Goal: Information Seeking & Learning: Learn about a topic

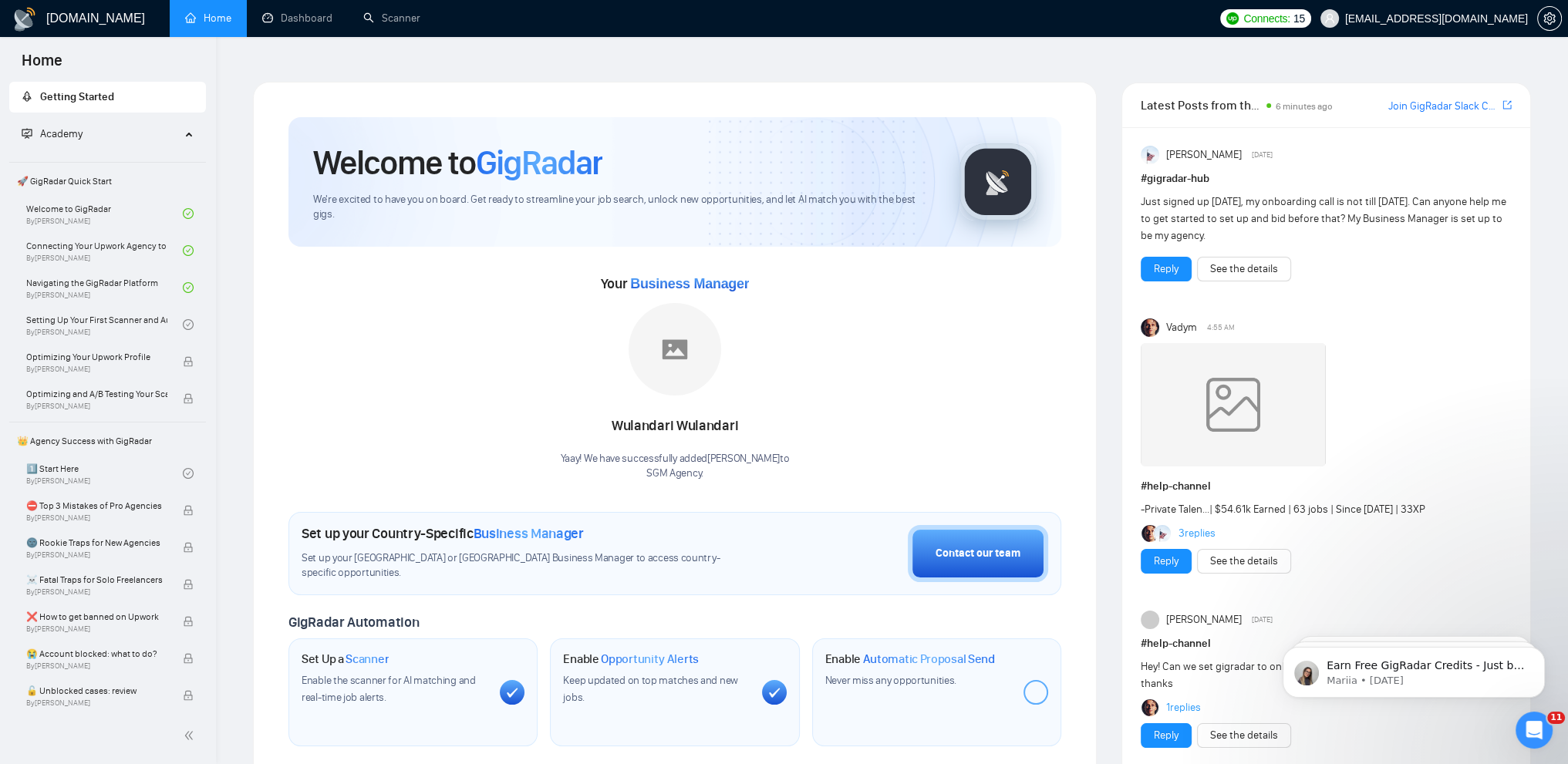
scroll to position [36, 0]
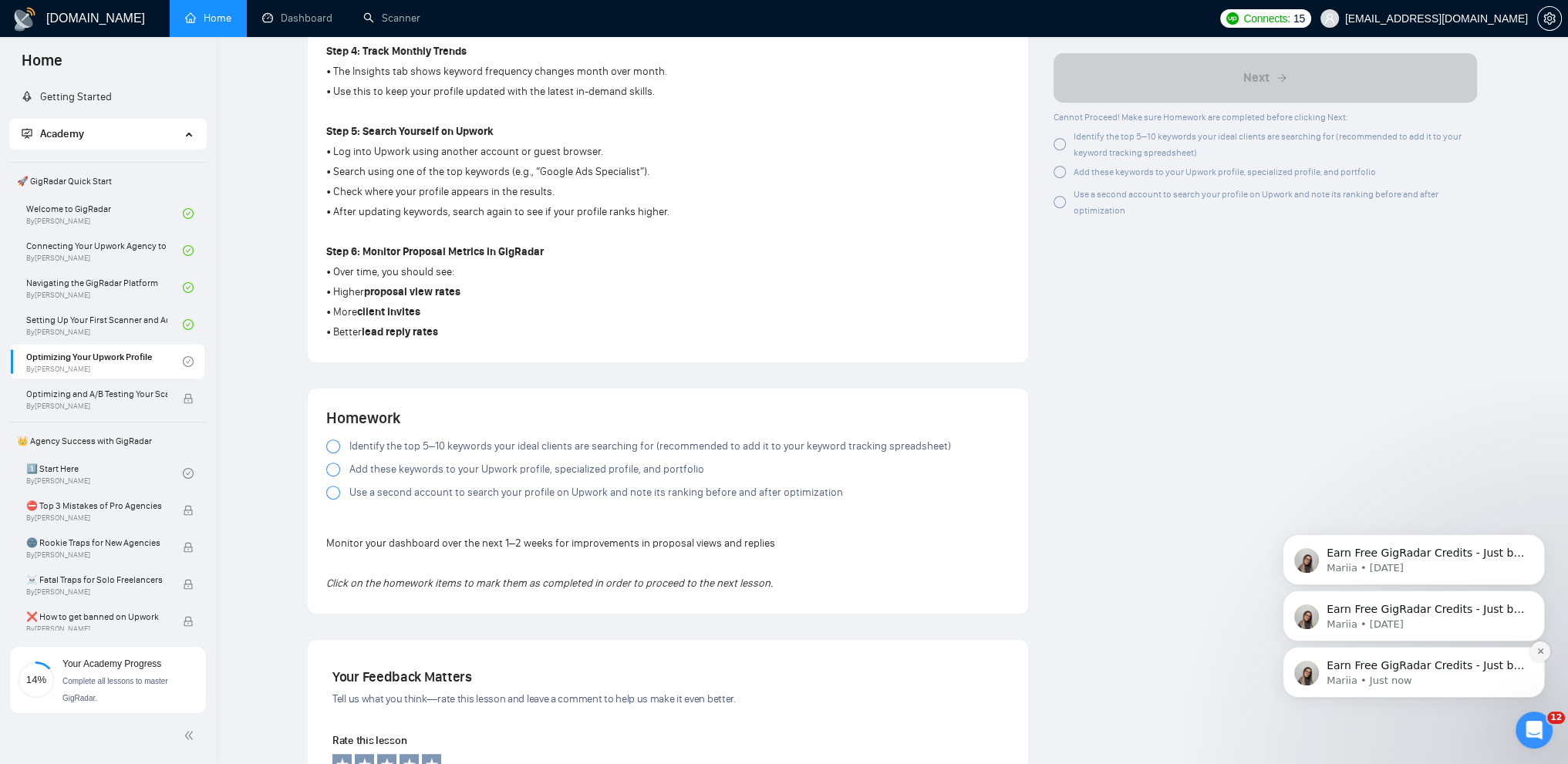
click at [1543, 653] on icon "Dismiss notification" at bounding box center [1540, 651] width 8 height 8
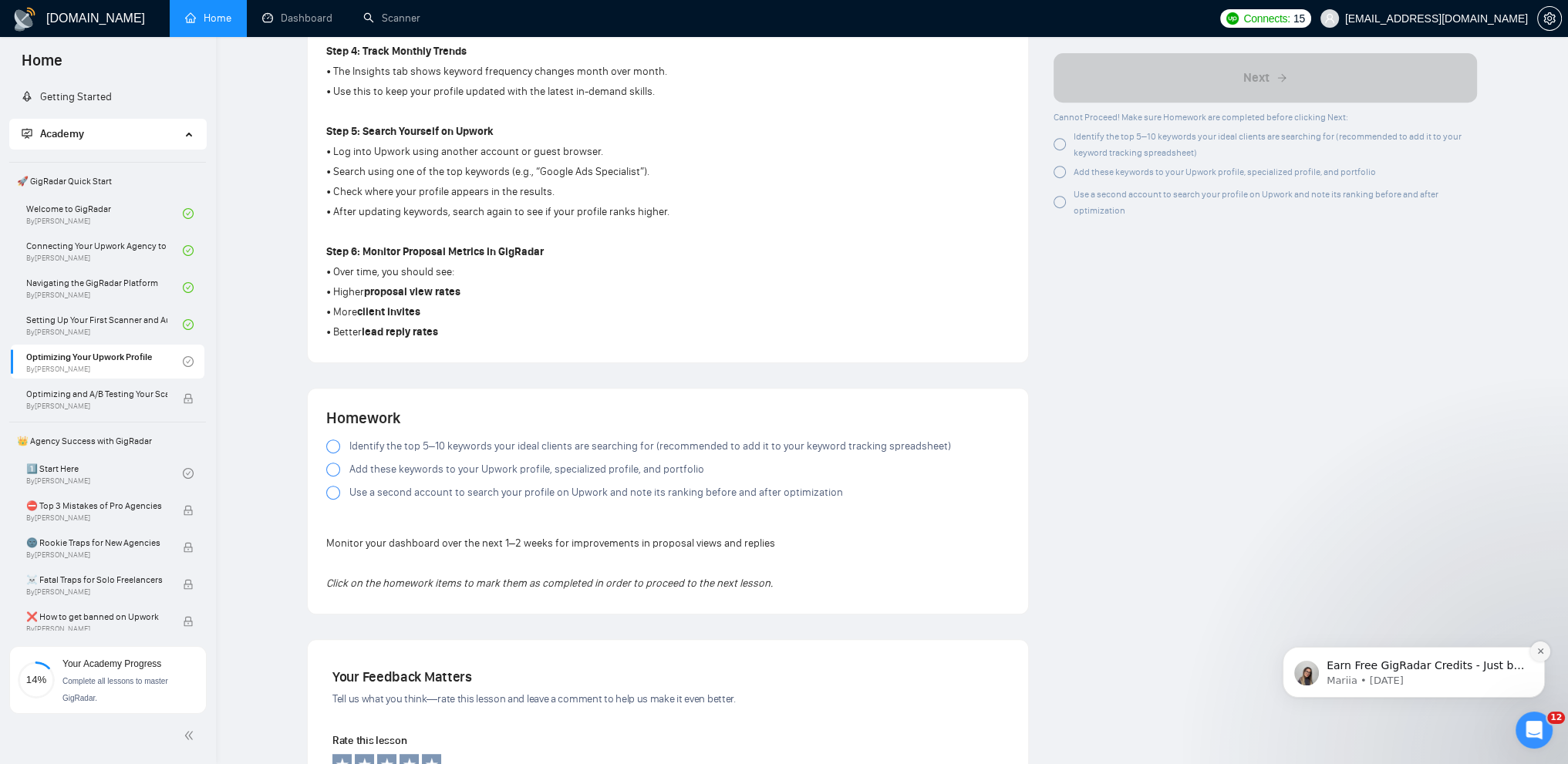
click at [1543, 647] on icon "Dismiss notification" at bounding box center [1540, 651] width 8 height 8
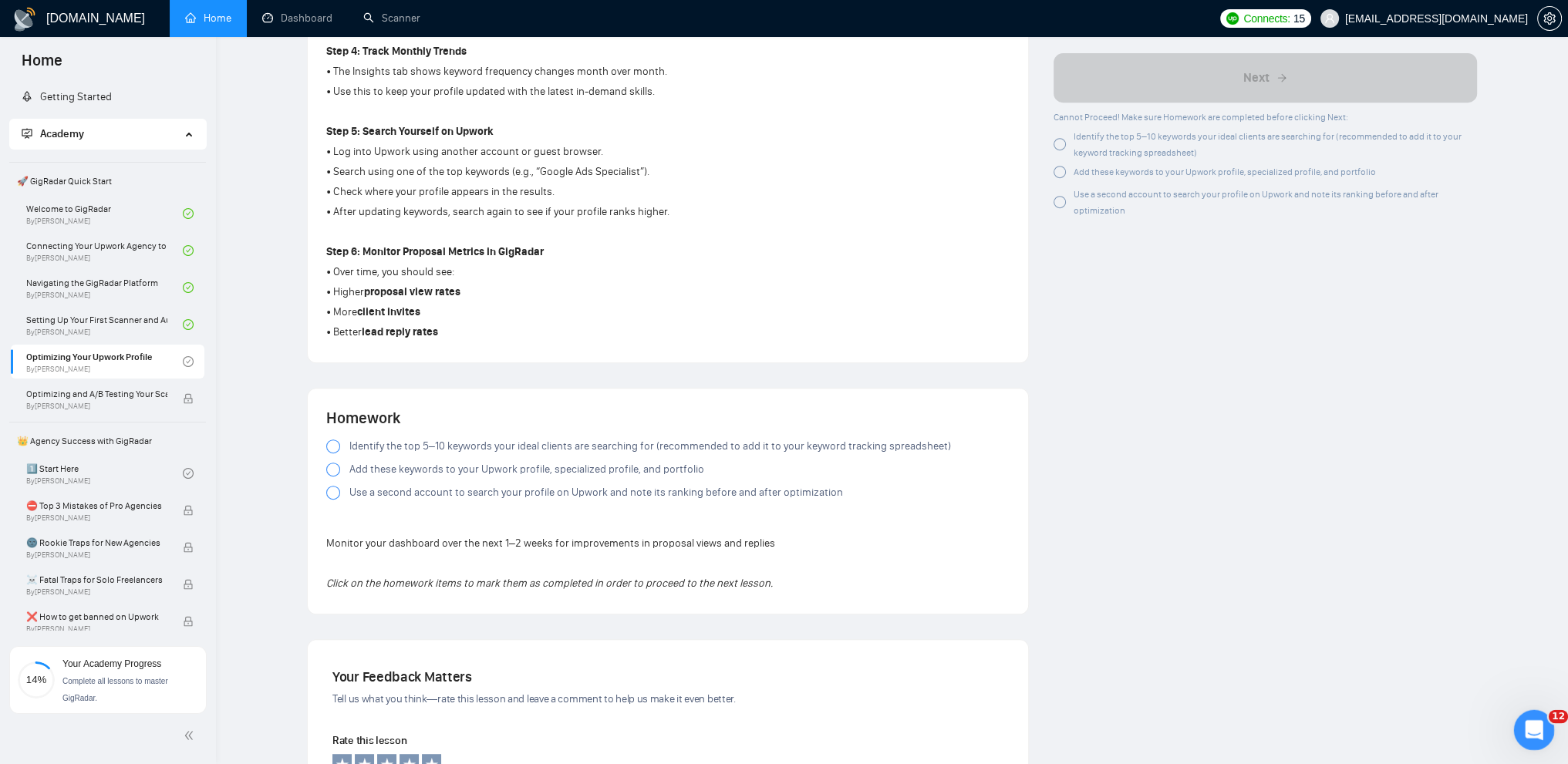
click at [1534, 721] on icon "Open Intercom Messenger" at bounding box center [1532, 728] width 25 height 25
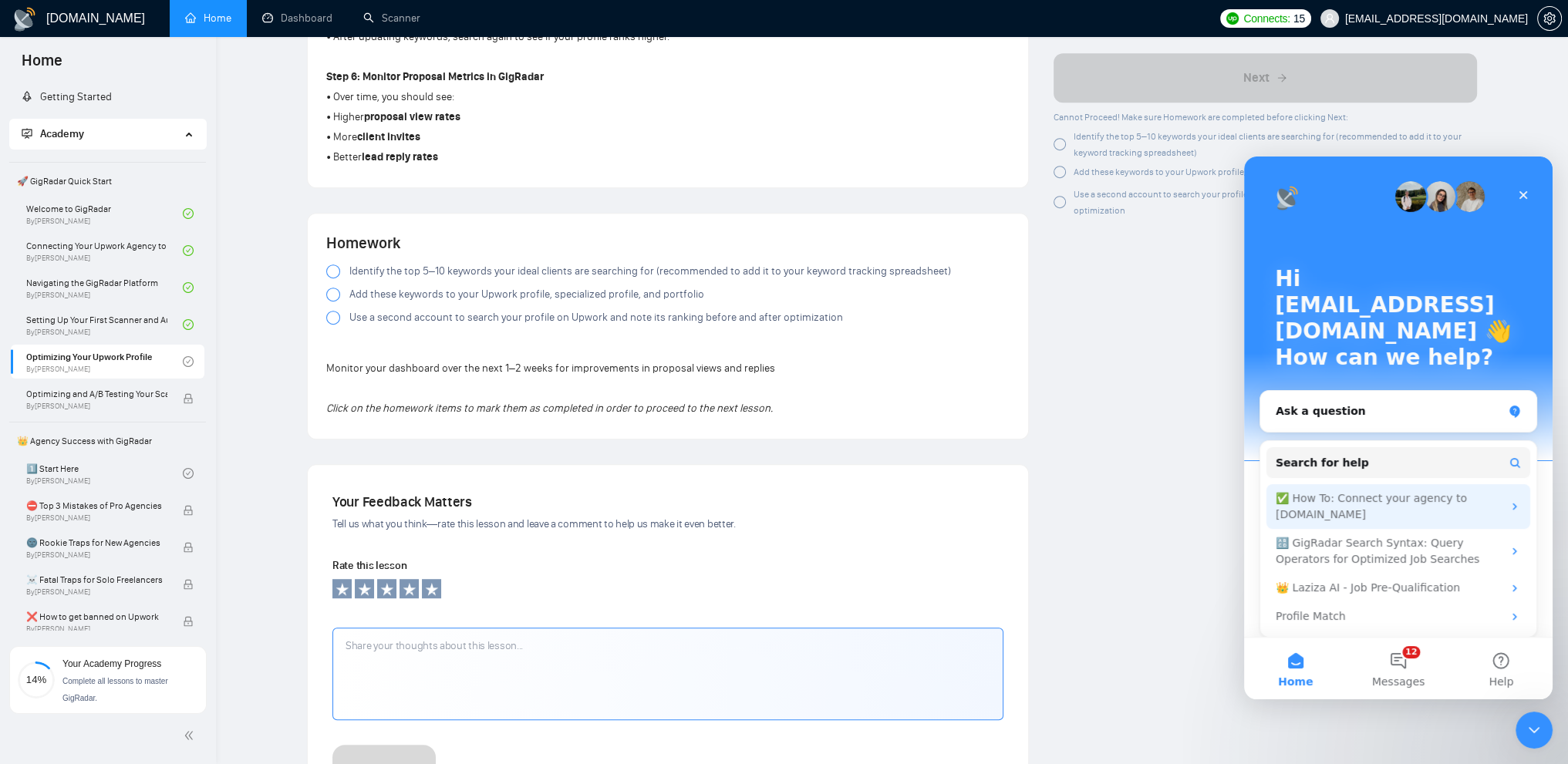
scroll to position [1094, 0]
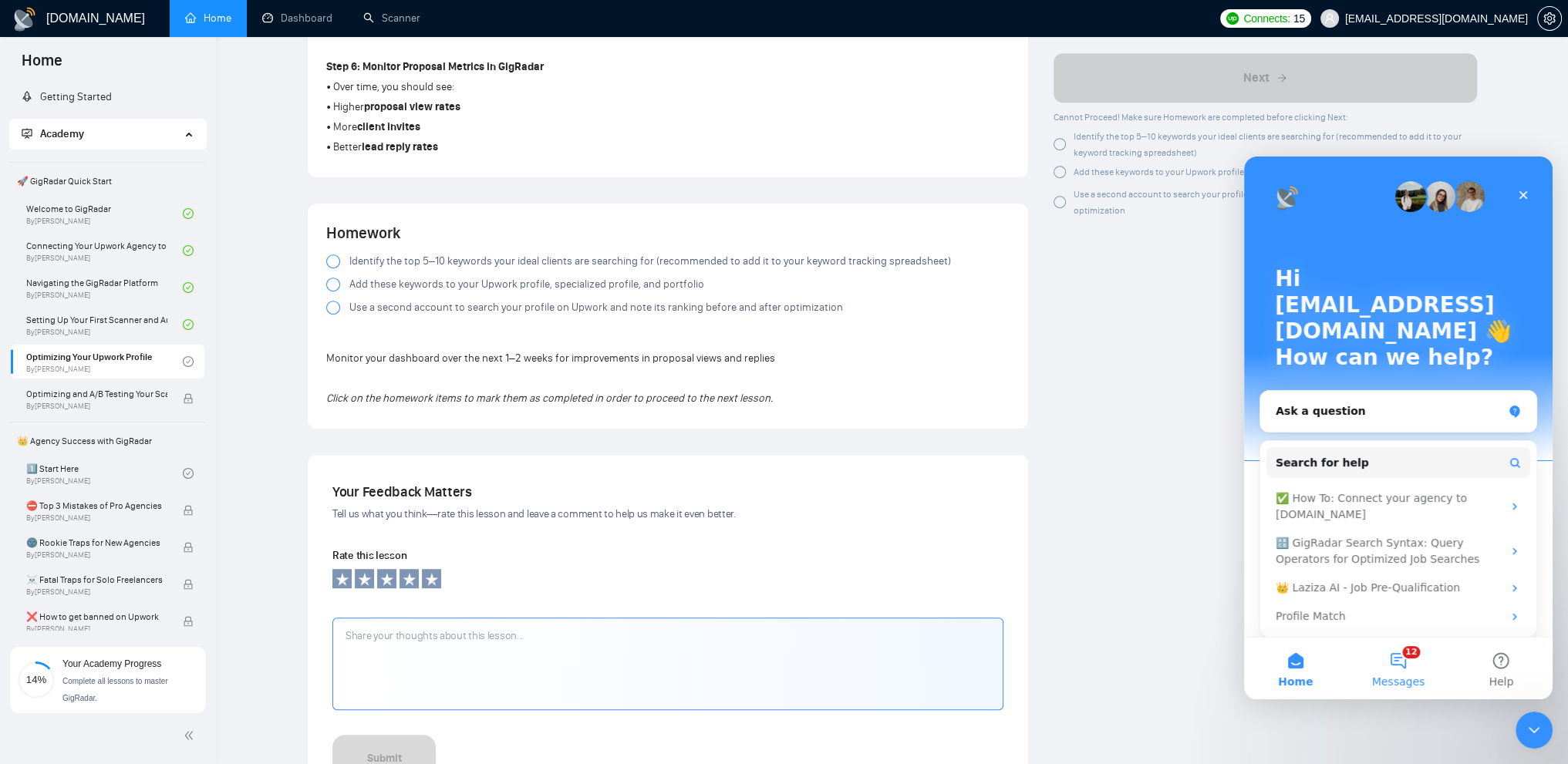
click at [1393, 658] on button "12 Messages" at bounding box center [1397, 668] width 102 height 62
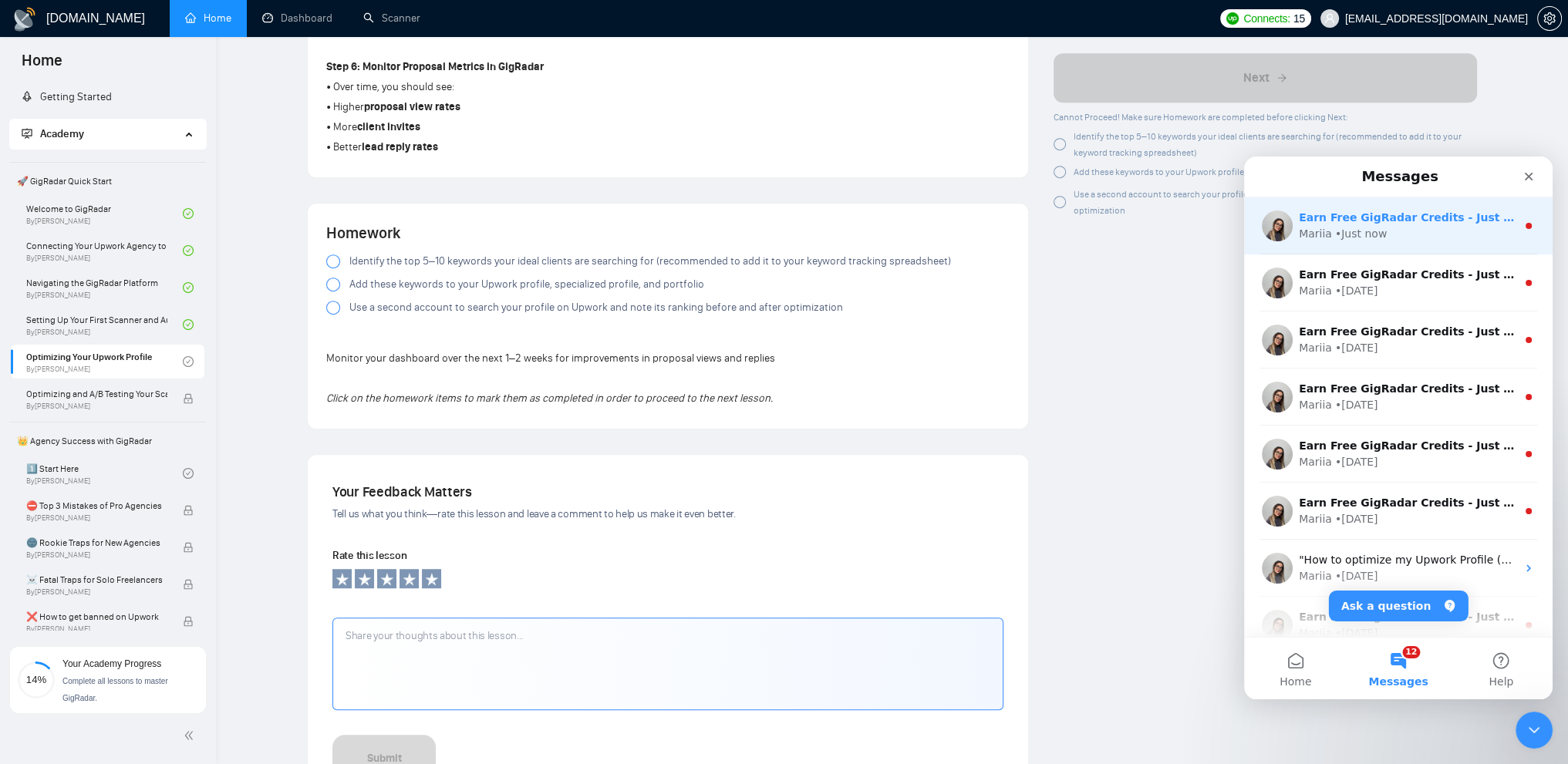
scroll to position [0, 0]
click at [1422, 236] on div "Mariia • Just now" at bounding box center [1407, 234] width 217 height 16
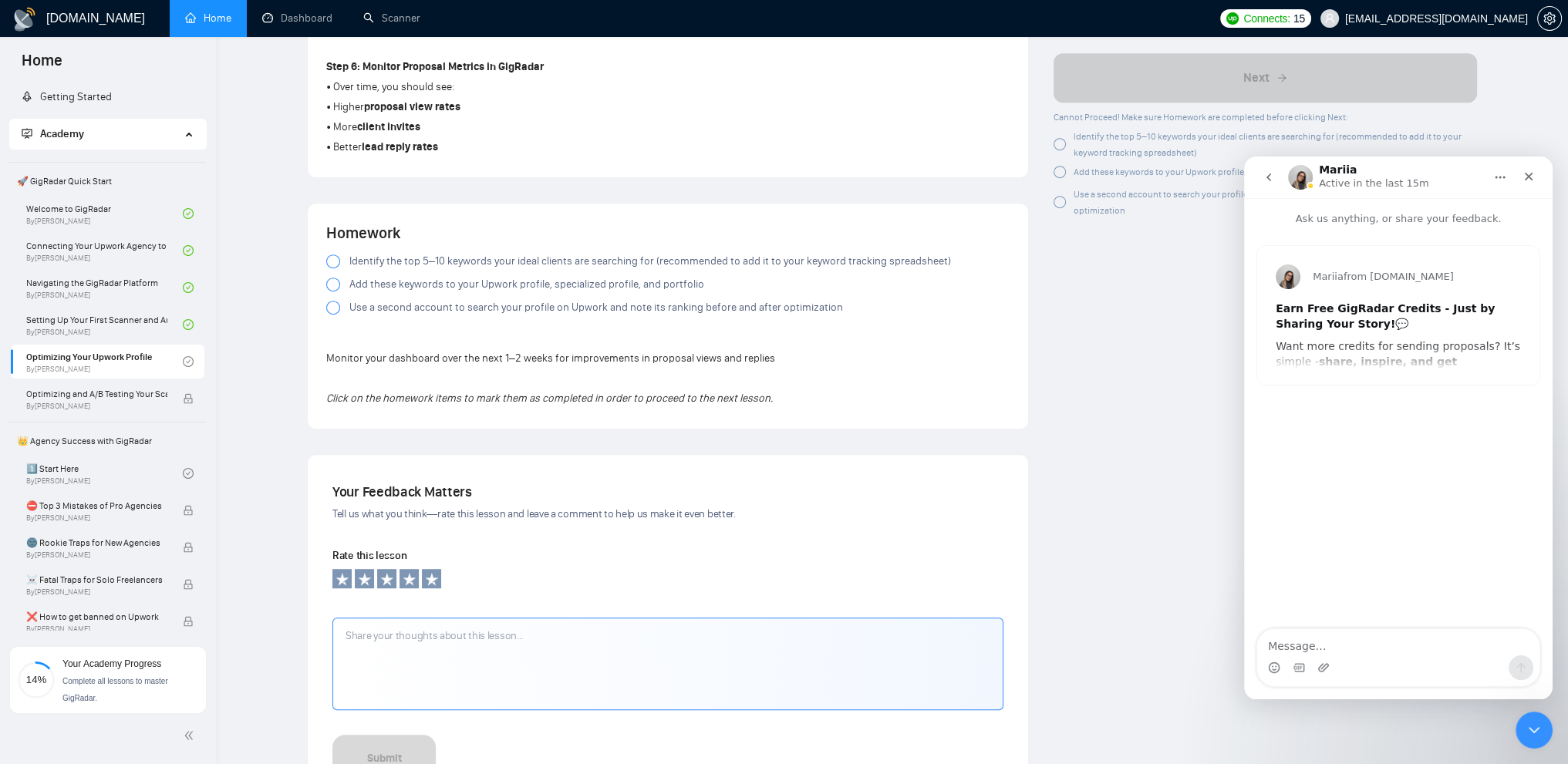
click at [1404, 360] on div "Mariia from GigRadar.io Earn Free GigRadar Credits - Just by Sharing Your Story…" at bounding box center [1398, 315] width 282 height 138
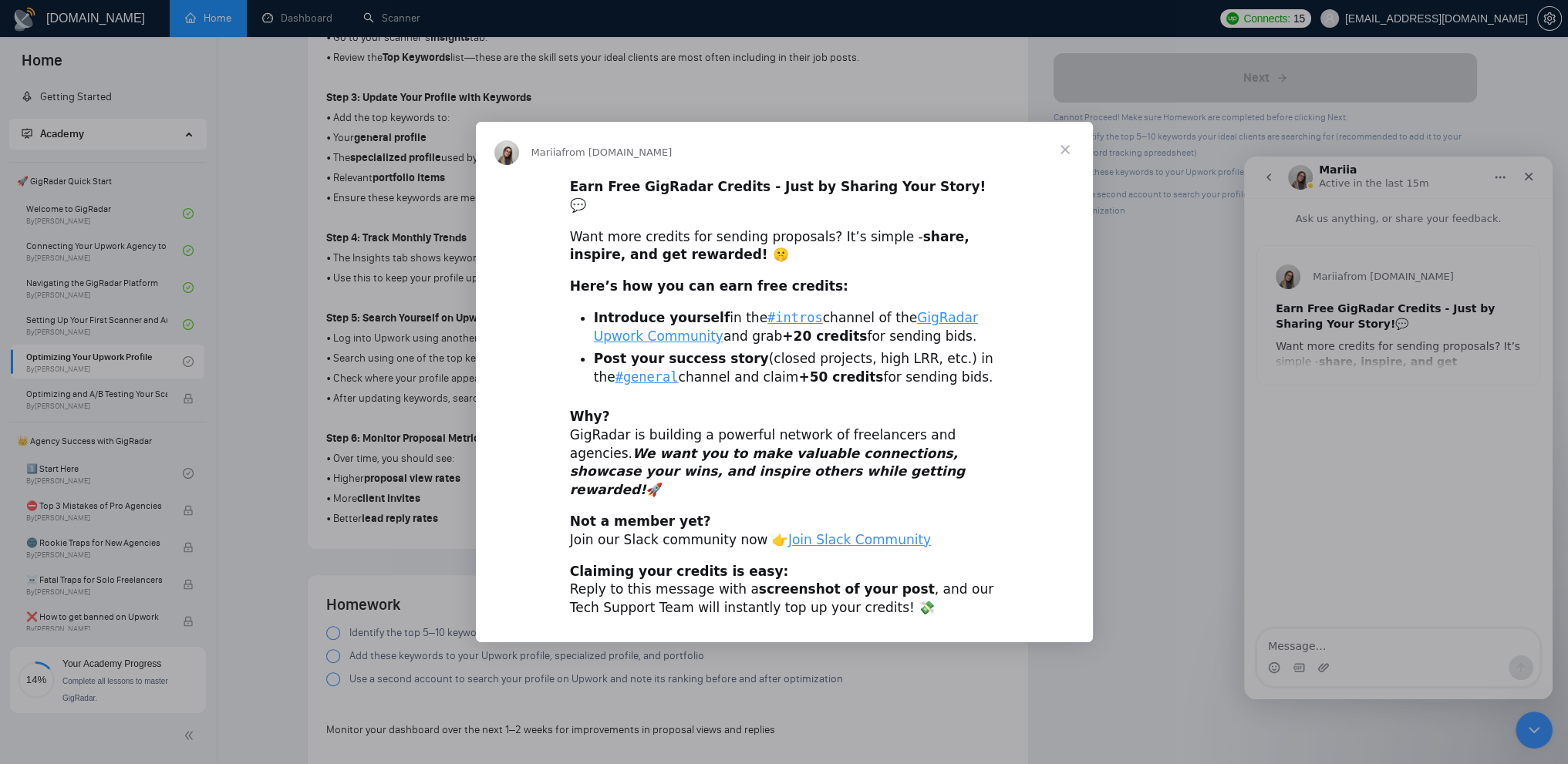
scroll to position [720, 0]
click at [1404, 401] on div "Intercom messenger" at bounding box center [784, 382] width 1568 height 764
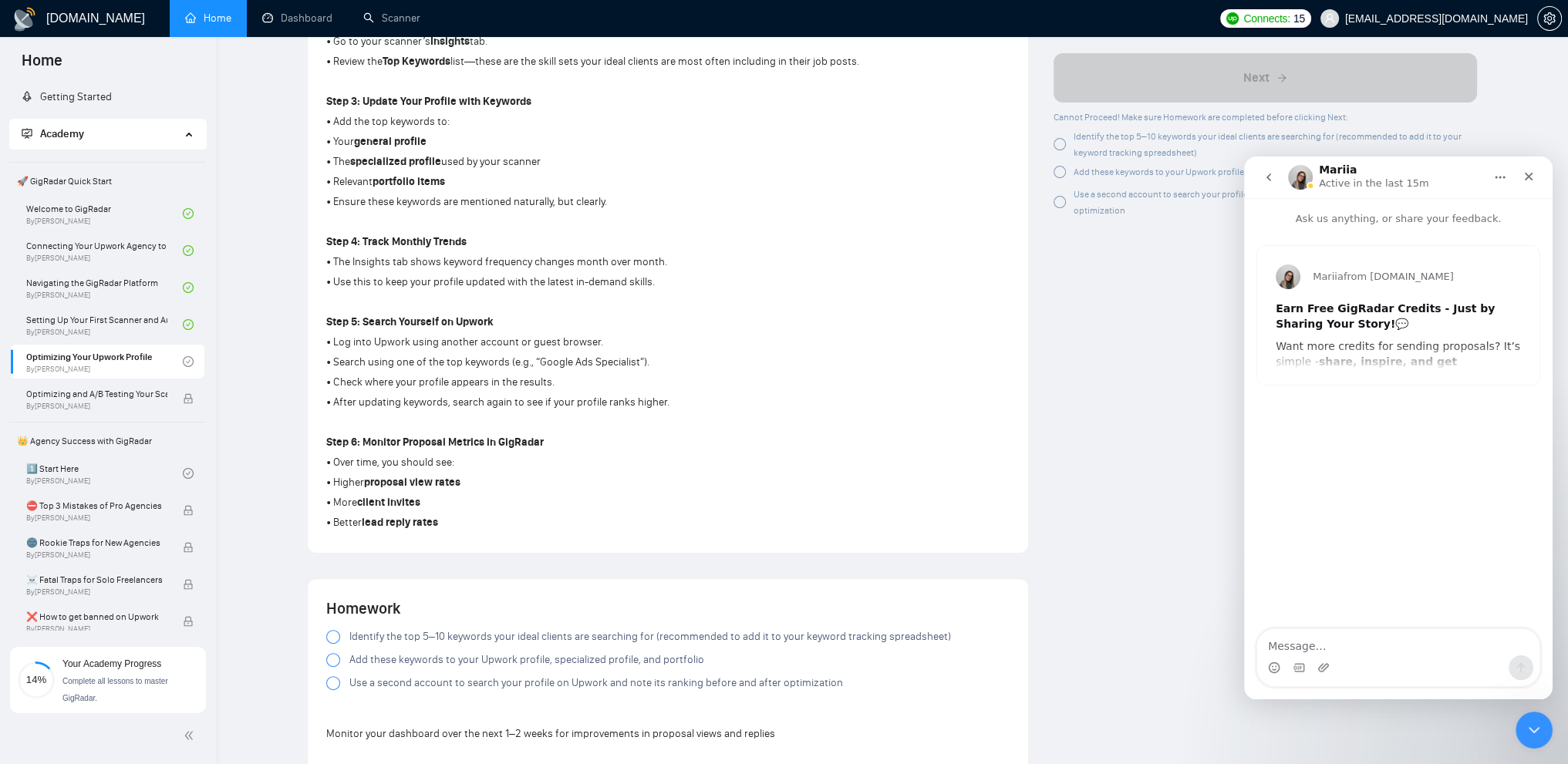
click at [1037, 323] on div "Lesson 5 Optimizing Your Upwork Profile Learn how to align your Upwork profile …" at bounding box center [667, 303] width 746 height 1810
click at [1534, 179] on icon "Close" at bounding box center [1528, 177] width 13 height 13
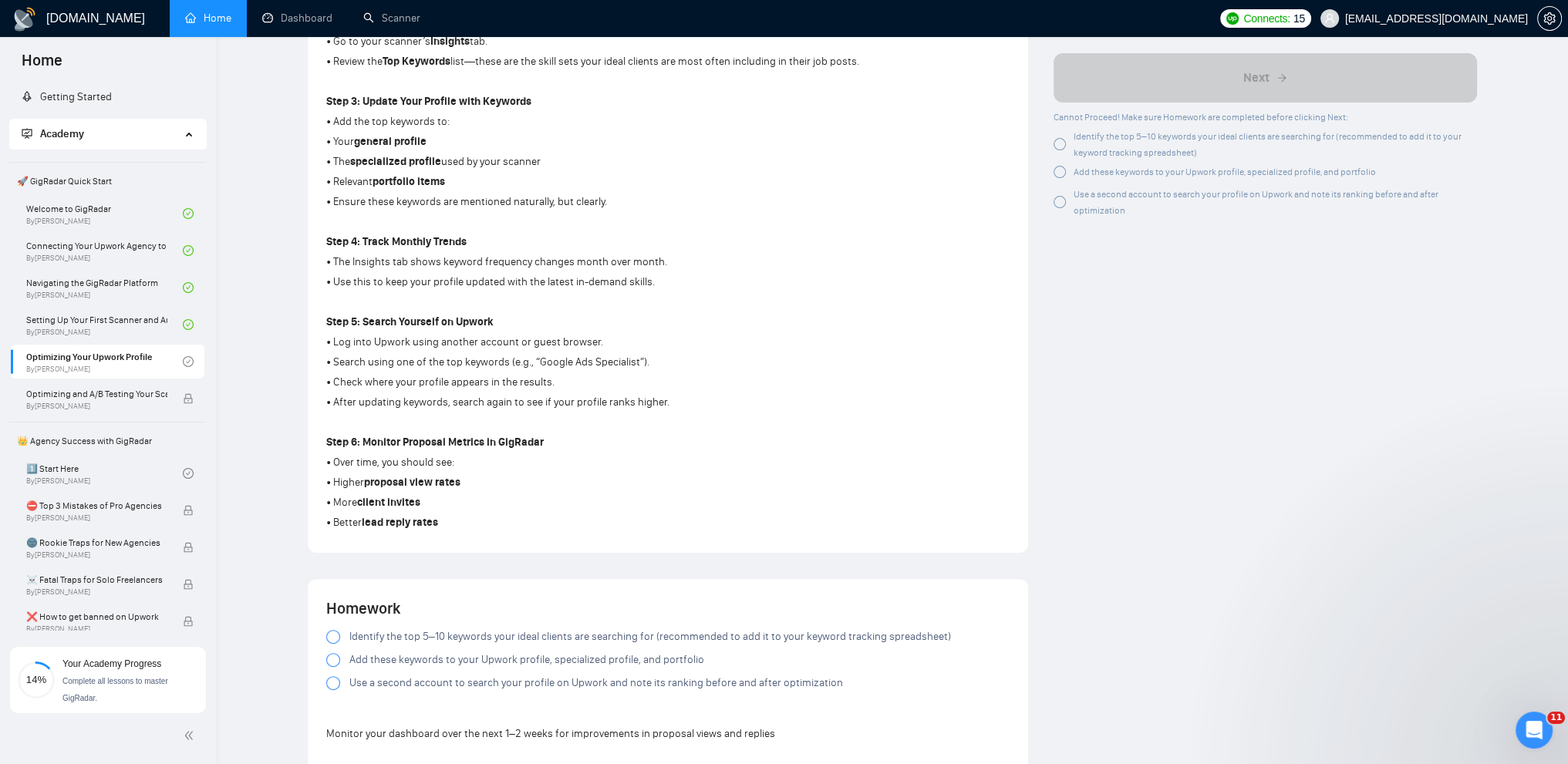
scroll to position [0, 0]
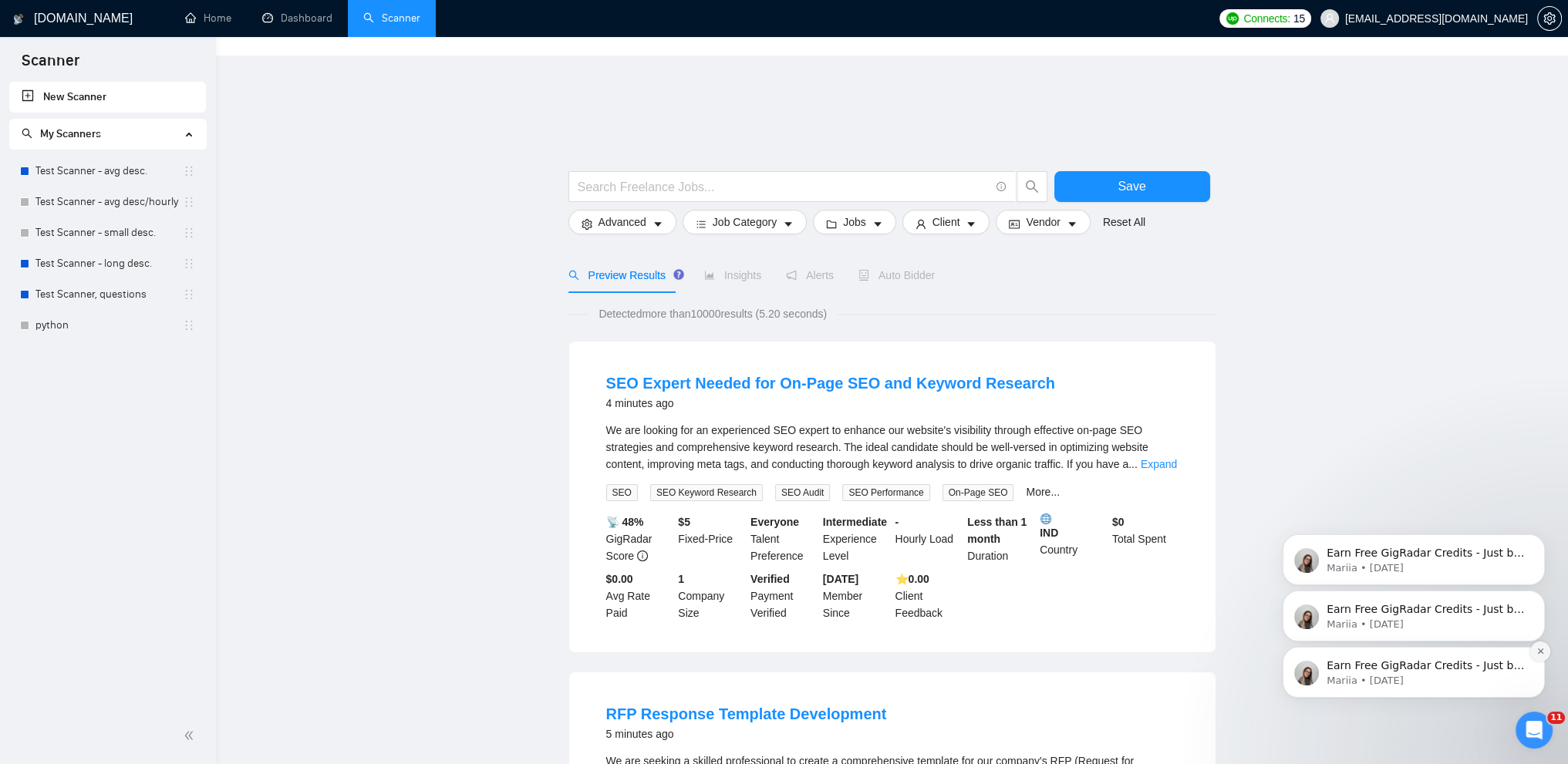
click at [1541, 650] on icon "Dismiss notification" at bounding box center [1539, 651] width 5 height 5
drag, startPoint x: 1541, startPoint y: 707, endPoint x: 1541, endPoint y: 650, distance: 57.0
click at [1541, 650] on icon "Dismiss notification" at bounding box center [1540, 651] width 8 height 8
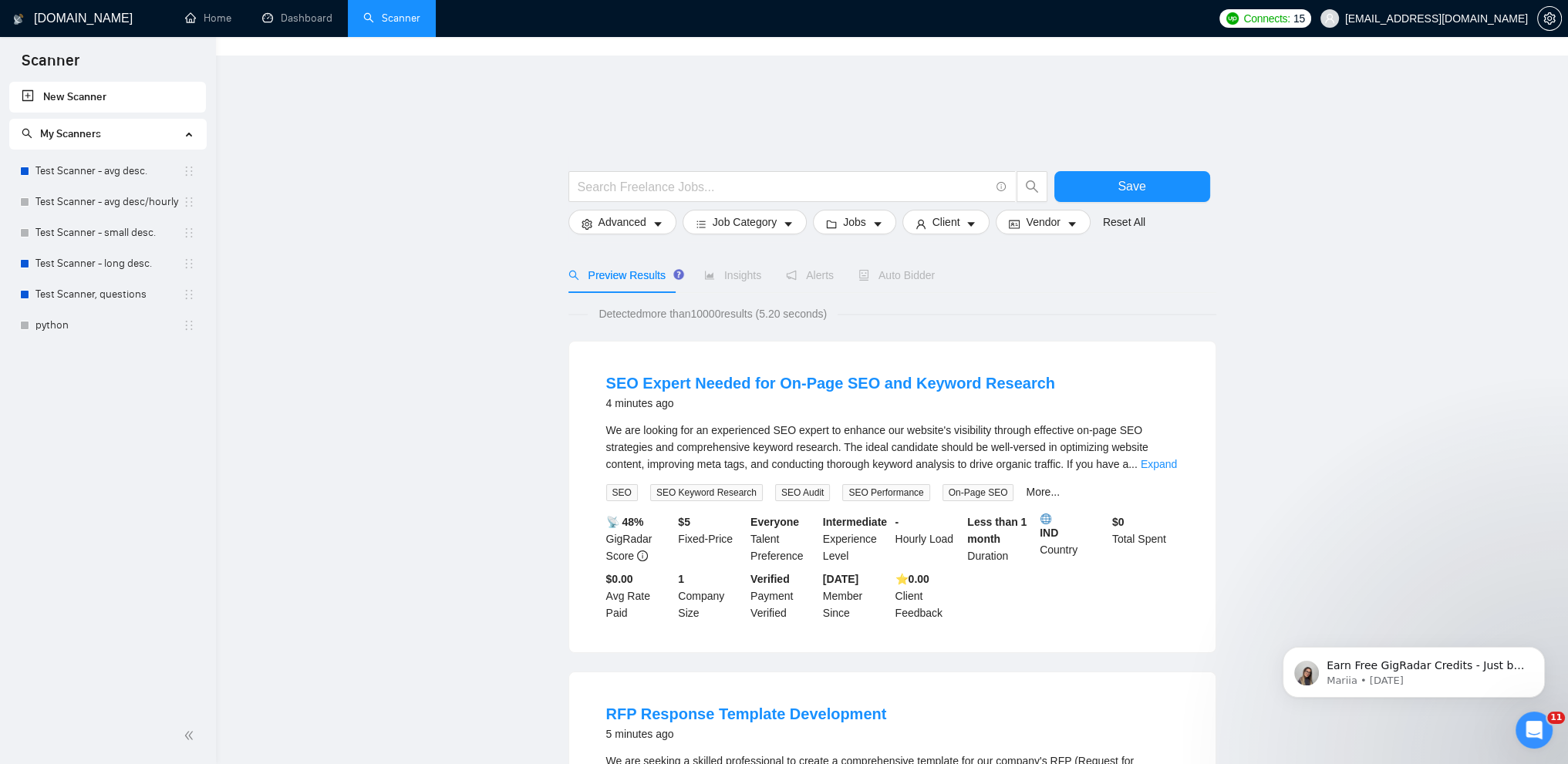
click at [1541, 650] on icon "Dismiss notification" at bounding box center [1539, 651] width 5 height 5
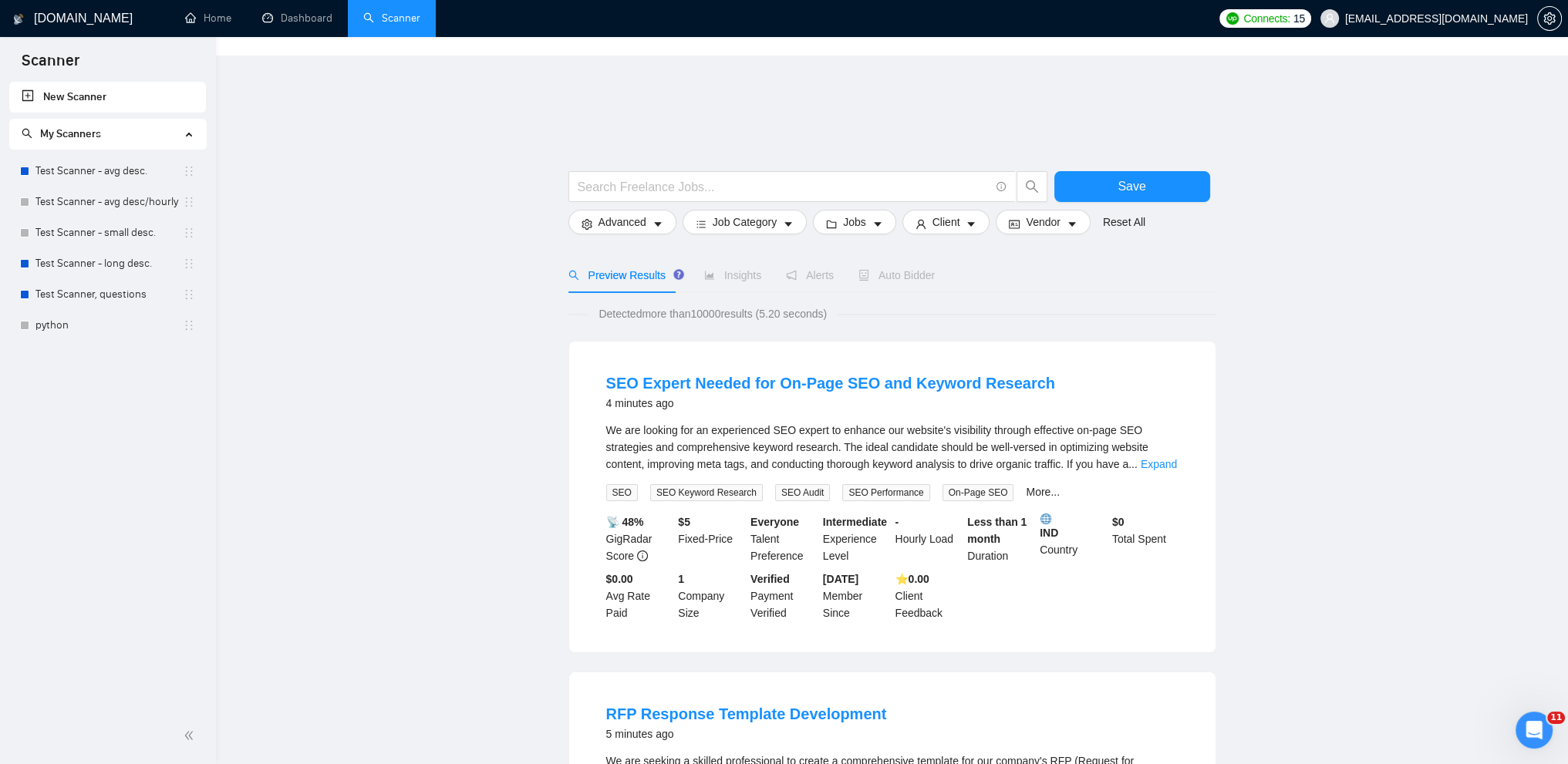
click at [104, 162] on link "Test Scanner - avg desc." at bounding box center [109, 171] width 148 height 31
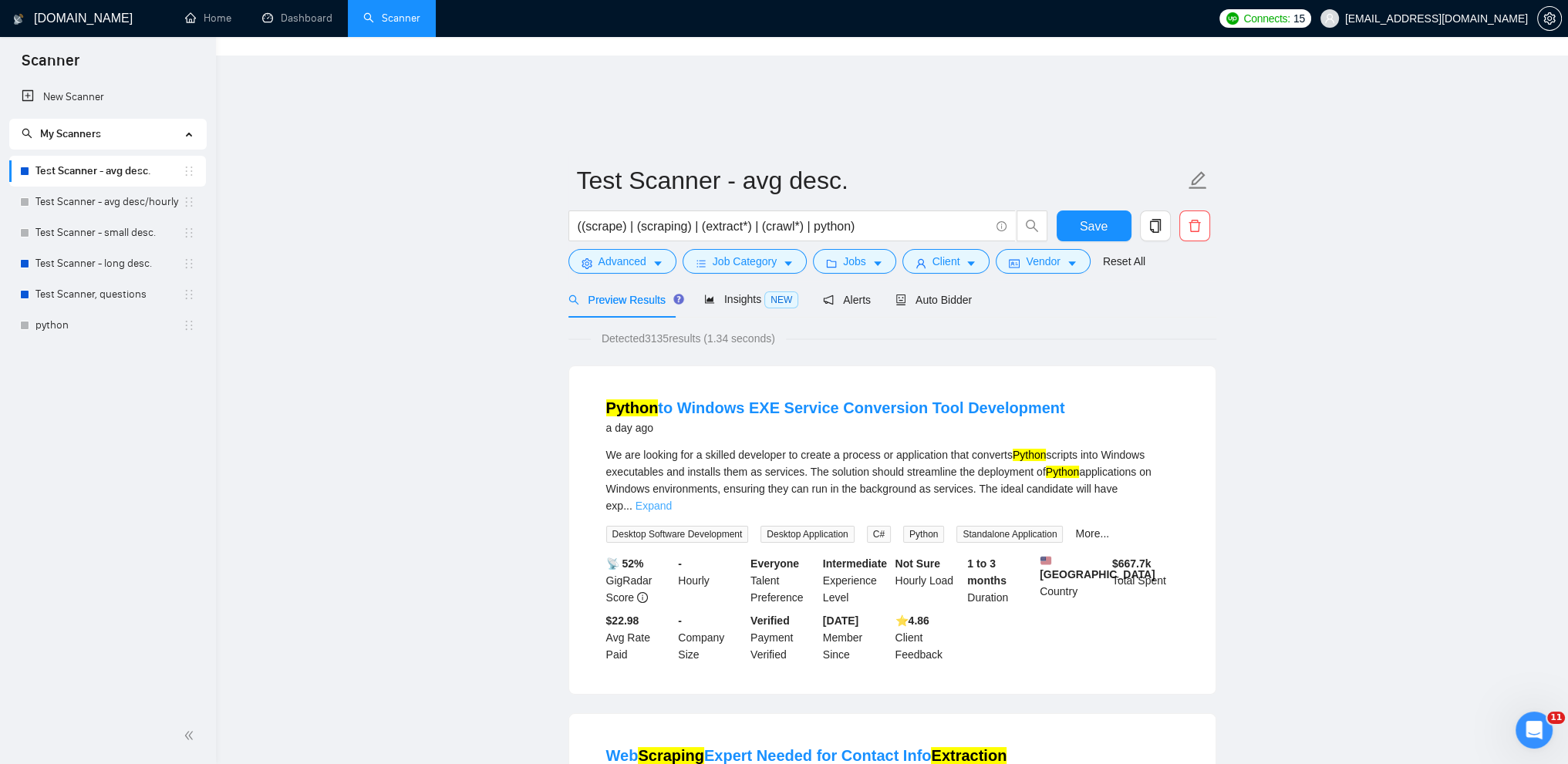
click at [672, 500] on link "Expand" at bounding box center [654, 506] width 36 height 13
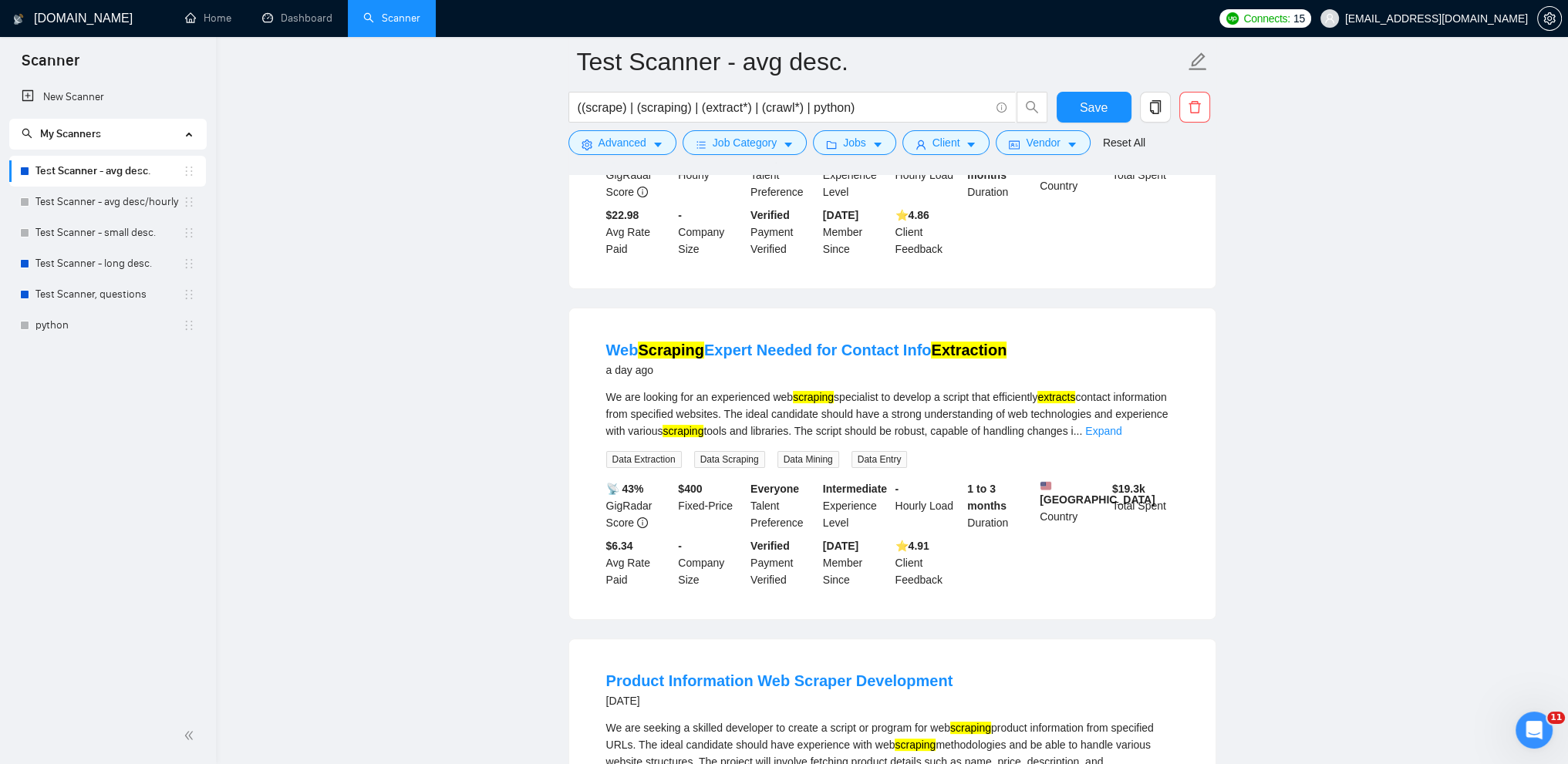
scroll to position [436, 0]
click at [1121, 424] on link "Expand" at bounding box center [1103, 430] width 36 height 13
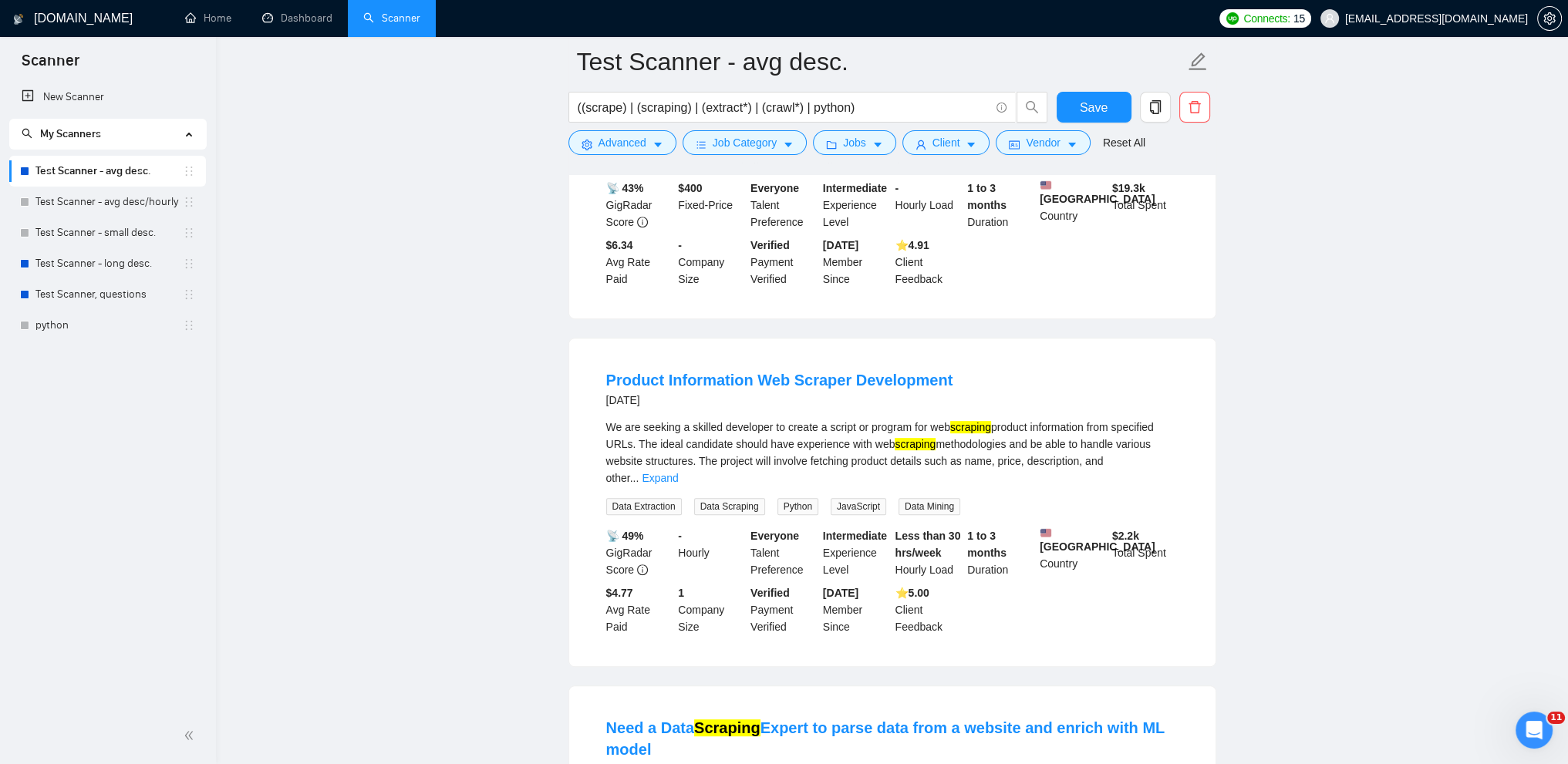
scroll to position [783, 0]
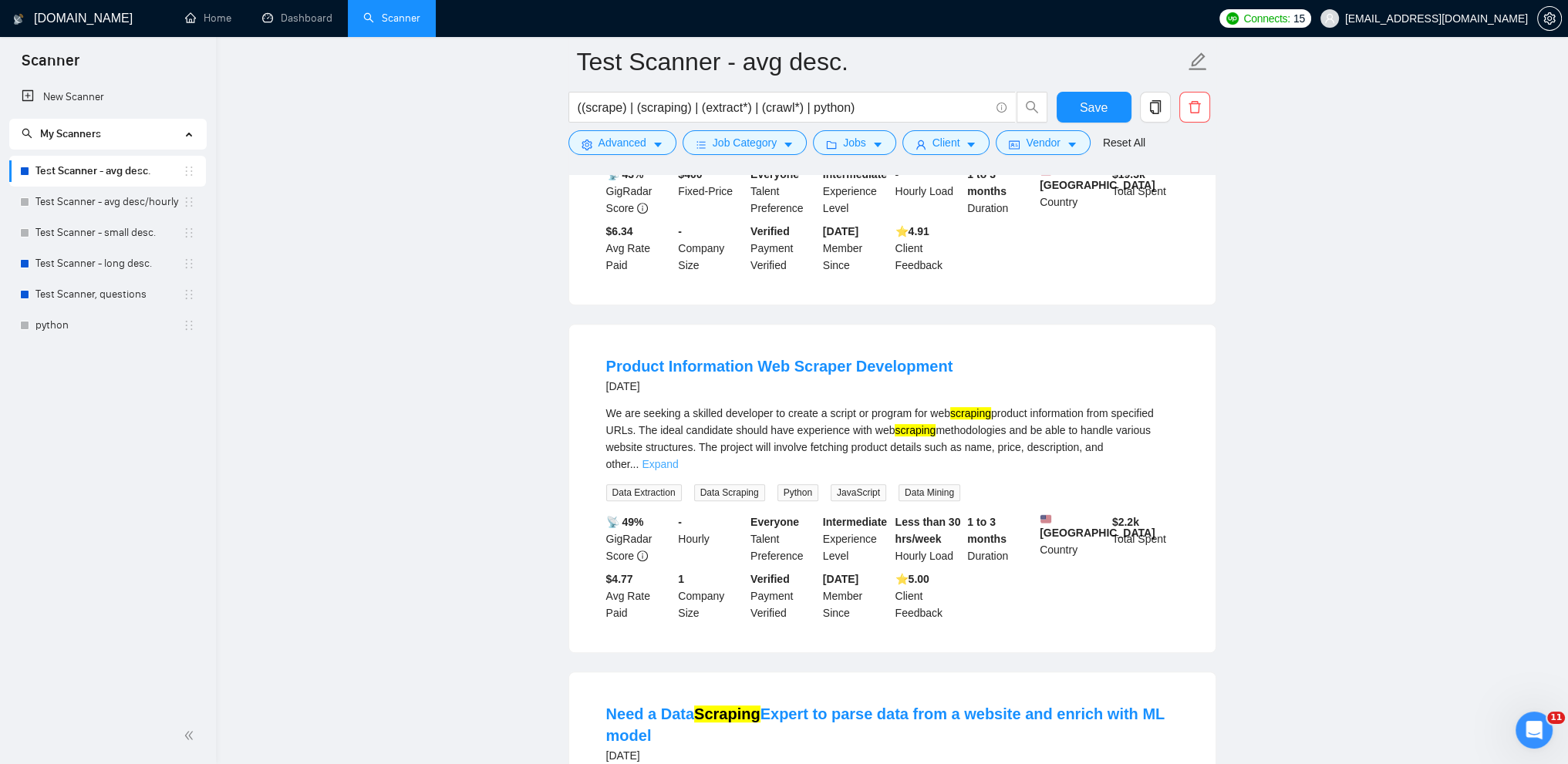
click at [678, 458] on link "Expand" at bounding box center [660, 464] width 36 height 13
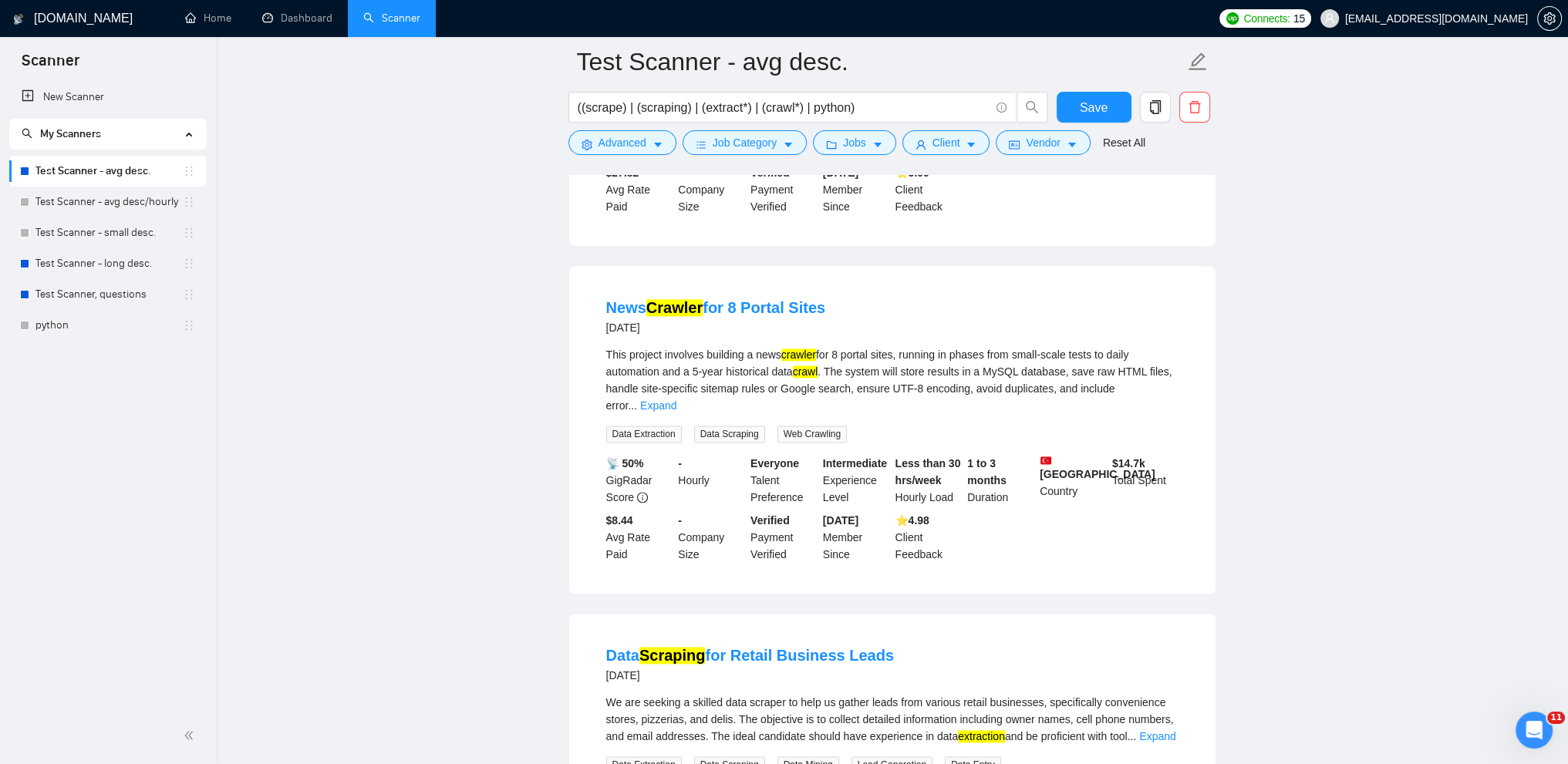
scroll to position [2608, 0]
